Goal: Find specific page/section: Find specific page/section

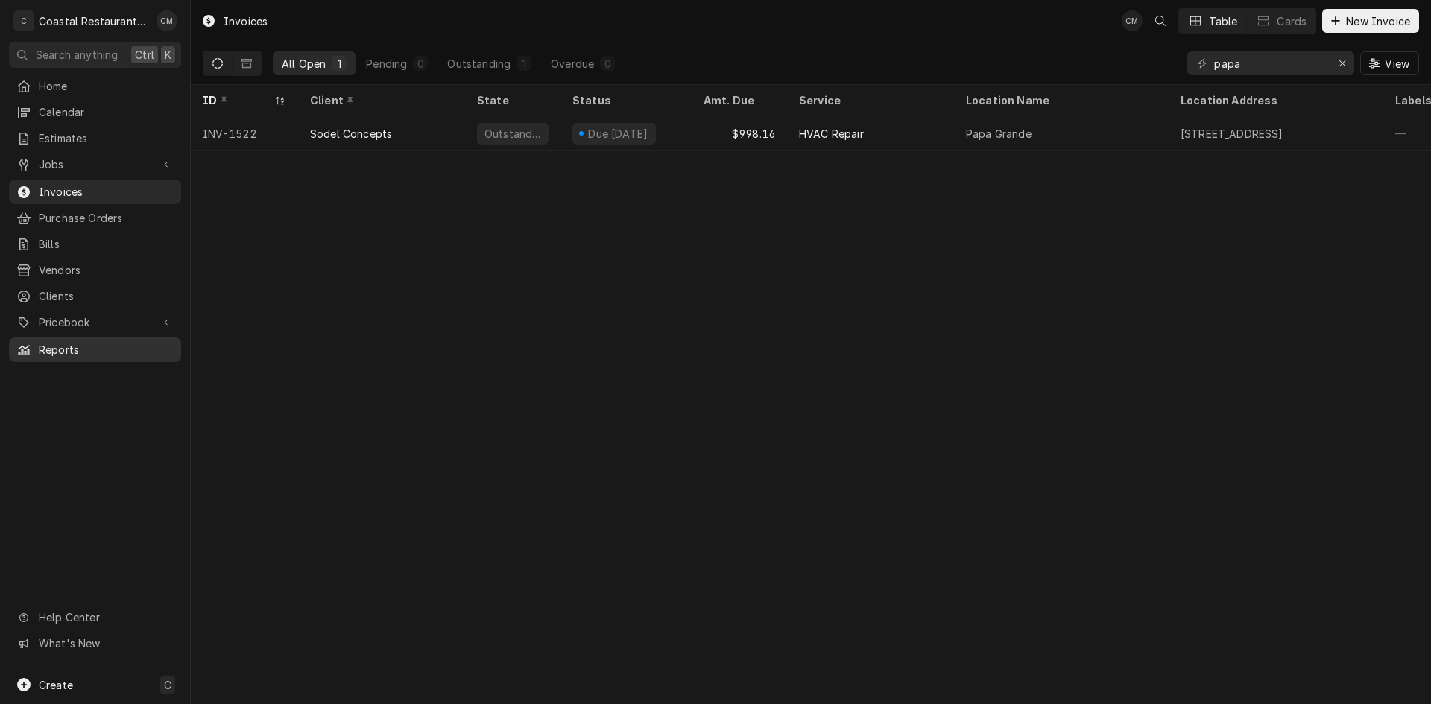
click at [75, 342] on span "Reports" at bounding box center [106, 350] width 135 height 16
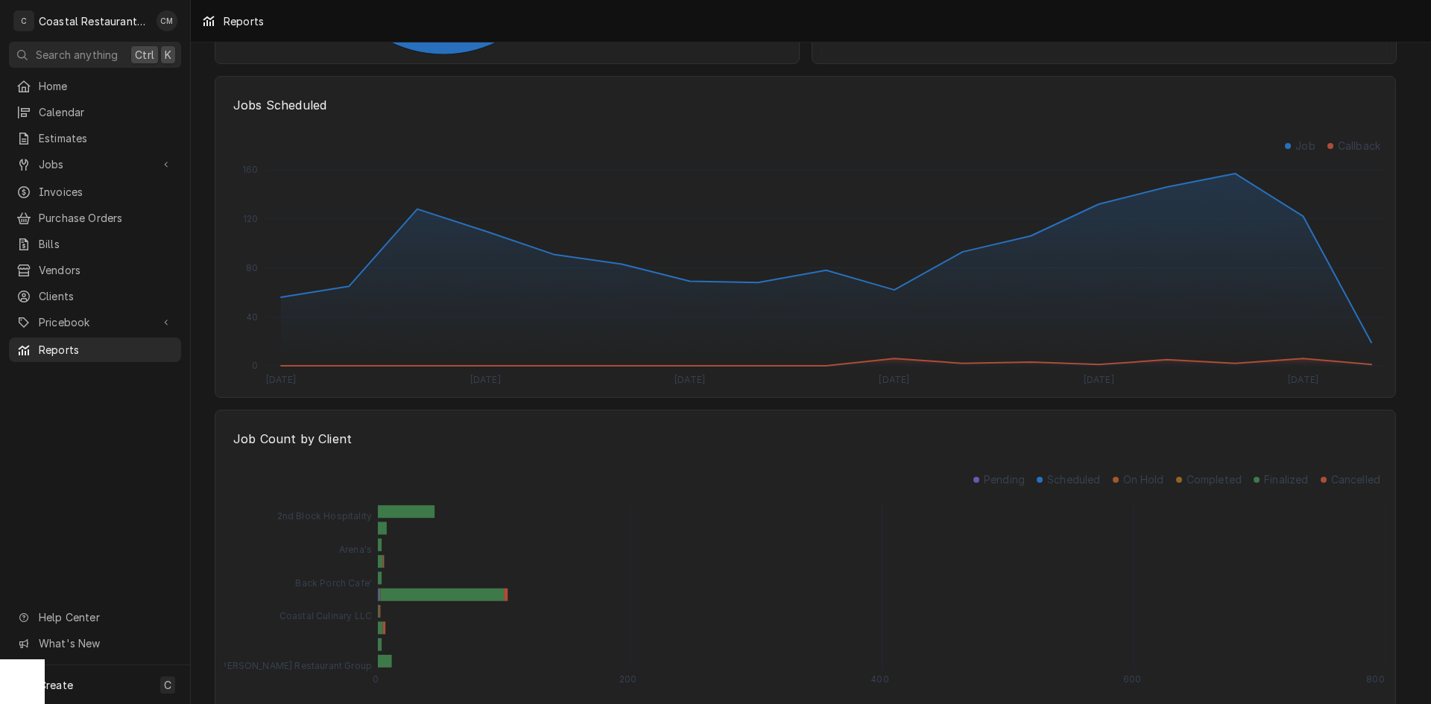
scroll to position [2127, 0]
